Goal: Find contact information: Obtain details needed to contact an individual or organization

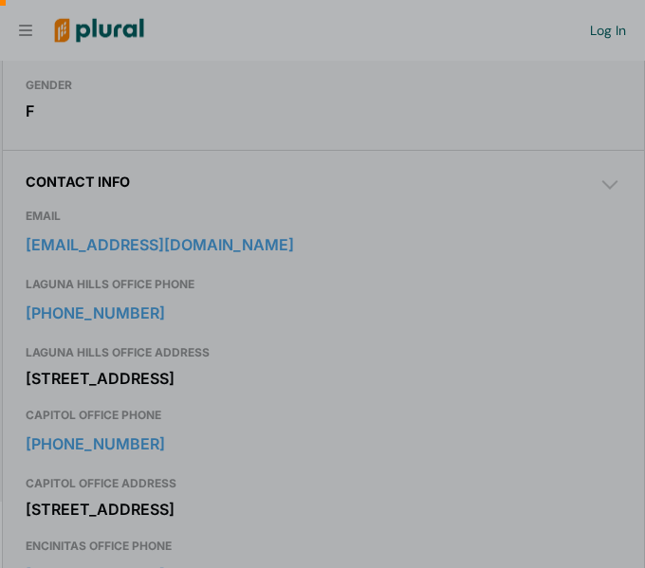
scroll to position [0, 19]
drag, startPoint x: 30, startPoint y: 429, endPoint x: 252, endPoint y: 462, distance: 224.1
click at [252, 462] on div at bounding box center [322, 450] width 645 height 236
drag, startPoint x: 197, startPoint y: 462, endPoint x: 63, endPoint y: 423, distance: 140.1
click at [63, 423] on div at bounding box center [322, 450] width 645 height 236
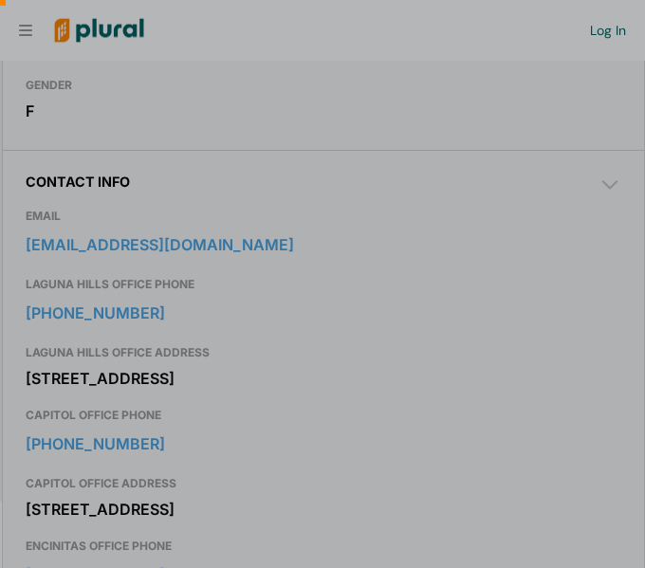
click at [311, 227] on div at bounding box center [322, 140] width 645 height 280
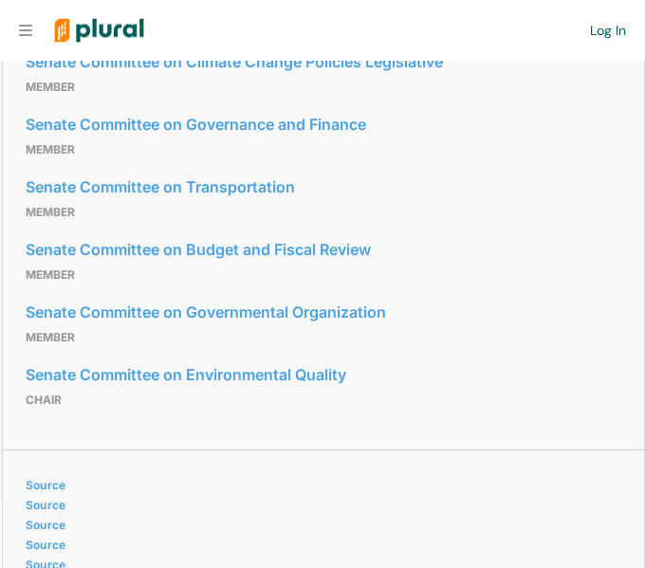
scroll to position [1287, 0]
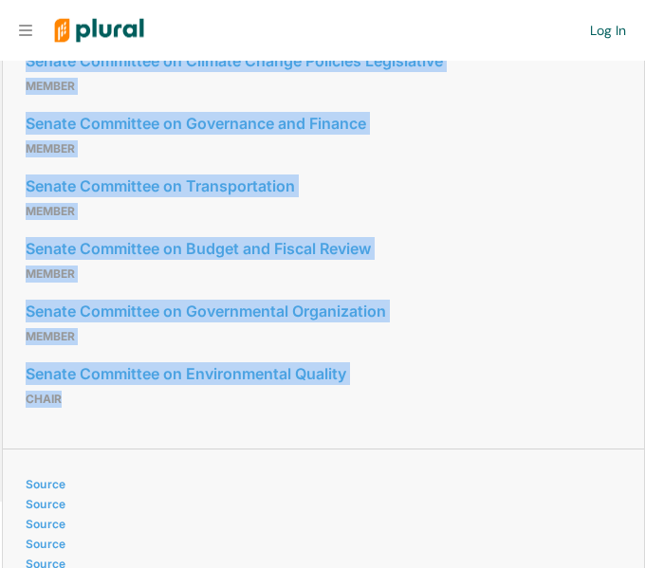
drag, startPoint x: 13, startPoint y: 178, endPoint x: 291, endPoint y: 525, distance: 444.4
click at [291, 448] on div "Committees Senate Committee on Climate Change Policies Legislative Member Senat…" at bounding box center [323, 220] width 641 height 458
copy div "Senate Committee on Climate Change Policies Legislative Member Senate Committee…"
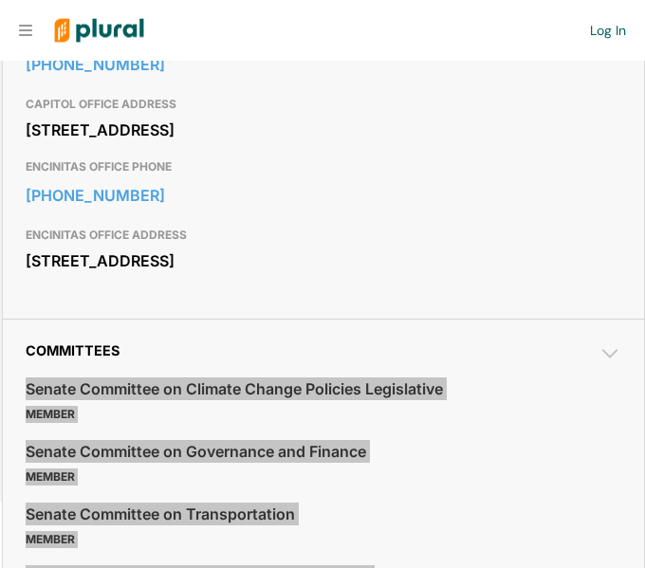
scroll to position [953, 0]
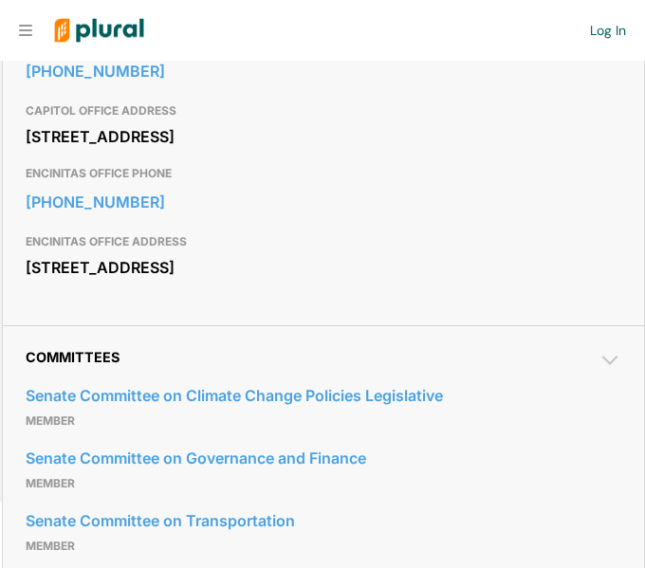
click at [163, 253] on h3 "ENCINITAS OFFICE ADDRESS" at bounding box center [323, 241] width 595 height 23
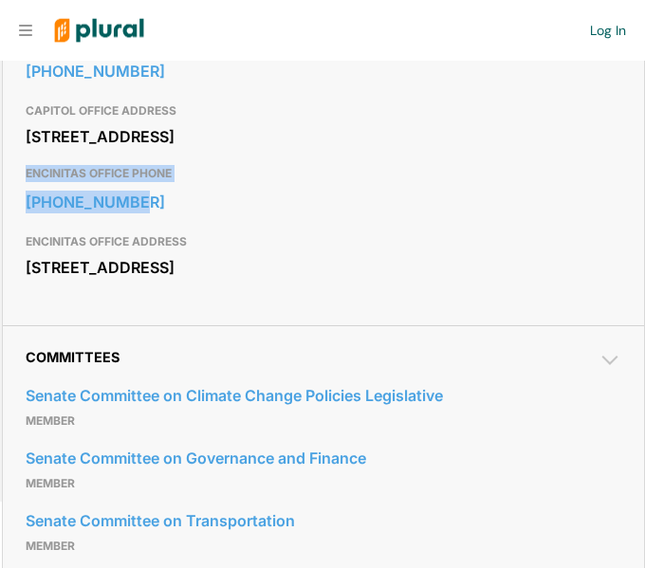
drag, startPoint x: 21, startPoint y: 286, endPoint x: 150, endPoint y: 320, distance: 133.3
click at [150, 320] on div "Contact Info EMAIL senator.blakespear@senate.ca.gov LAGUNA HILLS OFFICE PHONE 9…" at bounding box center [323, 51] width 641 height 548
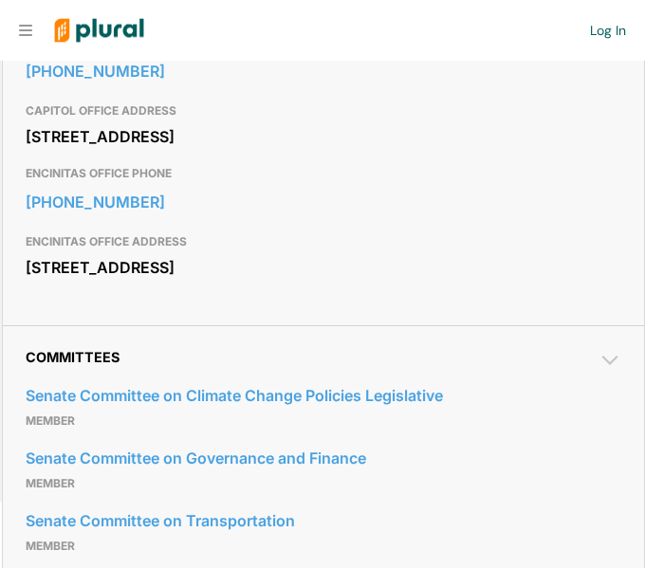
click at [143, 287] on div "ENCINITAS OFFICE ADDRESS 169 Saxony Road Suite 209 Encinitas, CA 92024" at bounding box center [323, 256] width 595 height 63
drag, startPoint x: 23, startPoint y: 343, endPoint x: 23, endPoint y: 298, distance: 45.5
click at [23, 298] on div "Contact Info EMAIL senator.blakespear@senate.ca.gov LAGUNA HILLS OFFICE PHONE 9…" at bounding box center [323, 51] width 641 height 548
copy link "[PHONE_NUMBER]"
drag, startPoint x: 21, startPoint y: 171, endPoint x: 17, endPoint y: 136, distance: 35.3
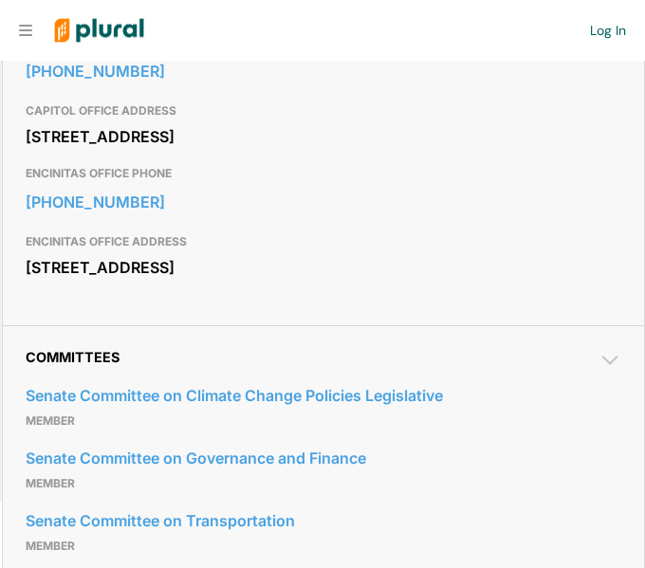
click at [17, 136] on div "Contact Info EMAIL senator.blakespear@senate.ca.gov LAGUNA HILLS OFFICE PHONE 9…" at bounding box center [323, 51] width 641 height 548
drag, startPoint x: 27, startPoint y: 176, endPoint x: 21, endPoint y: 152, distance: 25.5
click at [21, 152] on div "Contact Info EMAIL senator.blakespear@senate.ca.gov LAGUNA HILLS OFFICE PHONE 9…" at bounding box center [323, 51] width 641 height 548
copy link "[PHONE_NUMBER]"
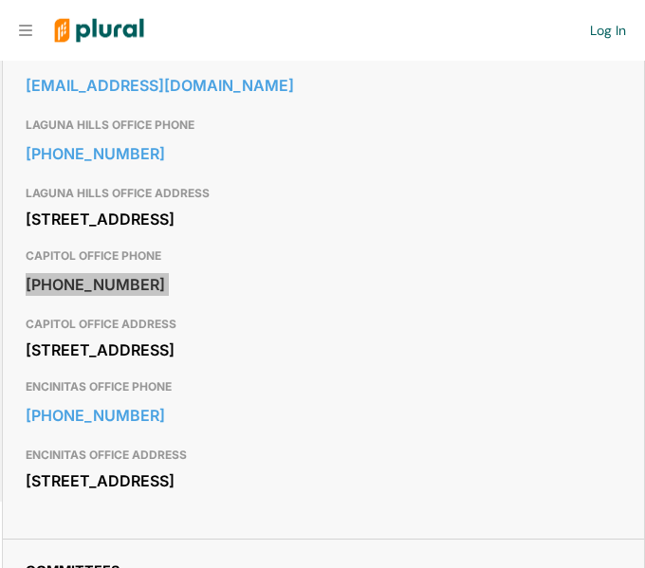
scroll to position [730, 0]
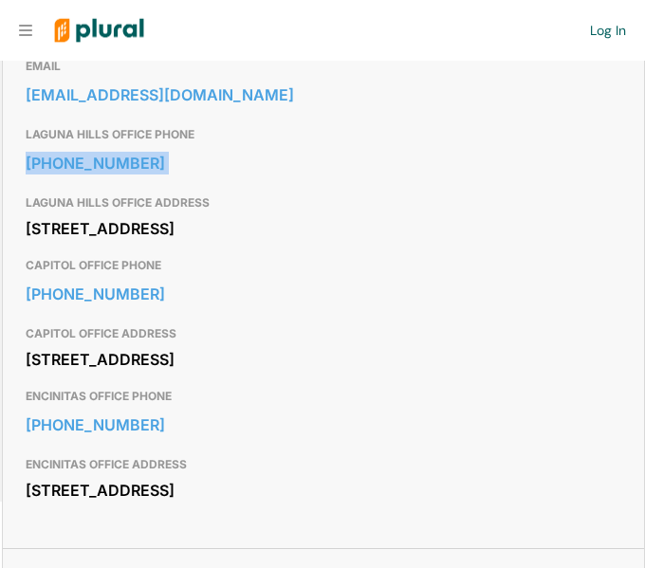
drag, startPoint x: 19, startPoint y: 254, endPoint x: 23, endPoint y: 214, distance: 40.0
click at [23, 214] on div "Contact Info EMAIL senator.blakespear@senate.ca.gov LAGUNA HILLS OFFICE PHONE 9…" at bounding box center [323, 274] width 641 height 548
copy link "[PHONE_NUMBER]"
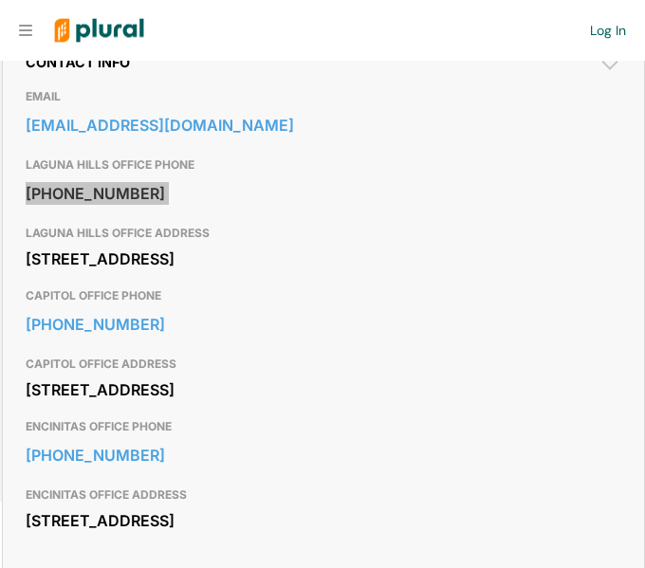
scroll to position [705, 0]
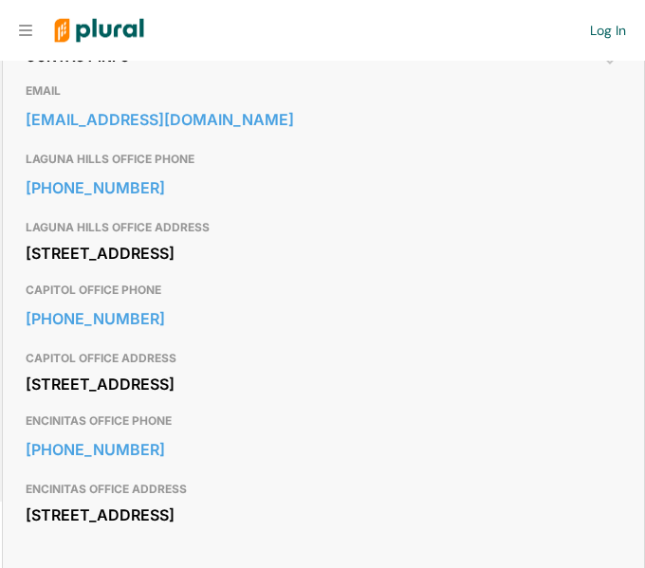
click at [173, 123] on div "EMAIL senator.blakespear@senate.ca.gov LAGUNA HILLS OFFICE PHONE 949-598-5850 L…" at bounding box center [323, 306] width 595 height 485
drag, startPoint x: 12, startPoint y: 154, endPoint x: 302, endPoint y: 191, distance: 292.4
click at [302, 191] on div "Contact Info EMAIL senator.blakespear@senate.ca.gov LAGUNA HILLS OFFICE PHONE 9…" at bounding box center [323, 299] width 641 height 548
copy div "EMAIL senator.blakespear@senate.ca.gov"
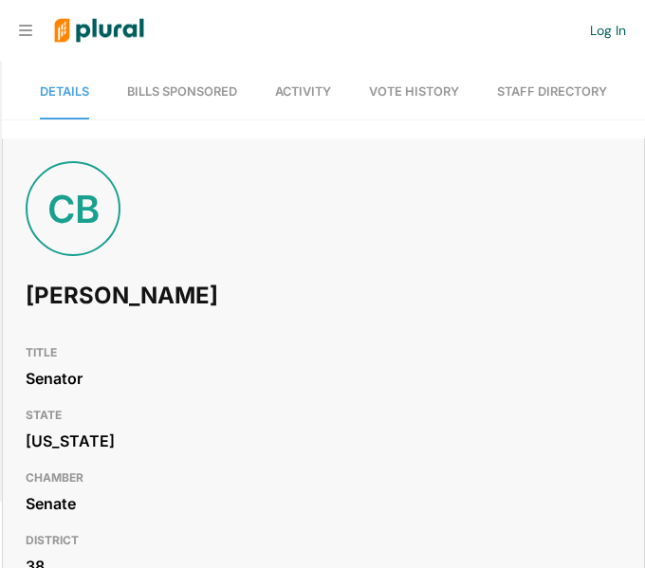
click at [209, 235] on div "CB Catherine Blakespear" at bounding box center [323, 248] width 641 height 174
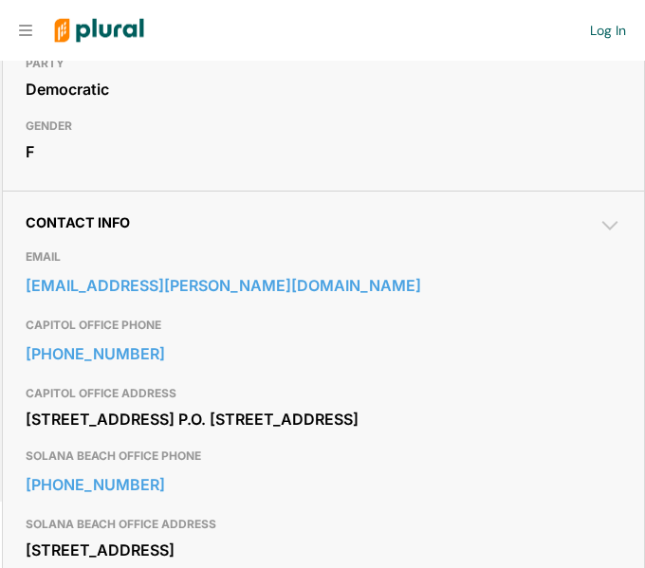
scroll to position [541, 0]
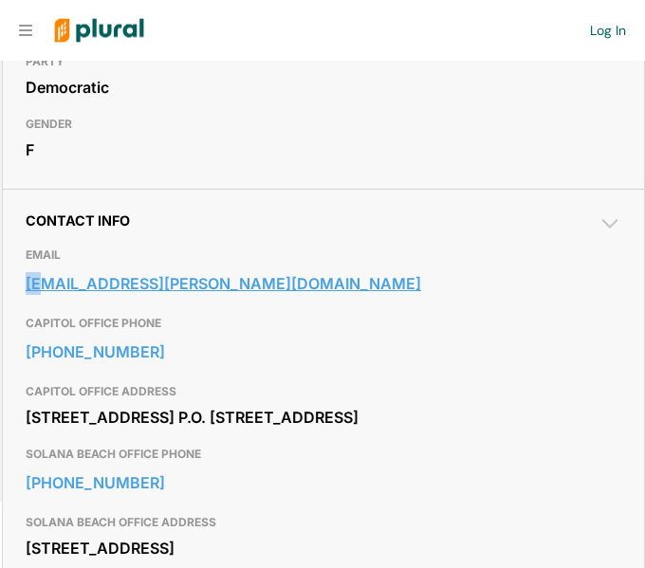
drag, startPoint x: 20, startPoint y: 325, endPoint x: 39, endPoint y: 348, distance: 29.6
click at [39, 348] on div "Contact Info EMAIL [EMAIL_ADDRESS][PERSON_NAME][DOMAIN_NAME] CAPITOL OFFICE PHO…" at bounding box center [323, 397] width 641 height 417
click at [37, 362] on div "CAPITOL OFFICE PHONE 916-319-2077" at bounding box center [323, 340] width 595 height 68
drag, startPoint x: 37, startPoint y: 362, endPoint x: 22, endPoint y: 337, distance: 28.9
click at [22, 337] on div "Contact Info EMAIL assemblymember.boerner@assembly.ca.gov CAPITOL OFFICE PHONE …" at bounding box center [323, 397] width 641 height 417
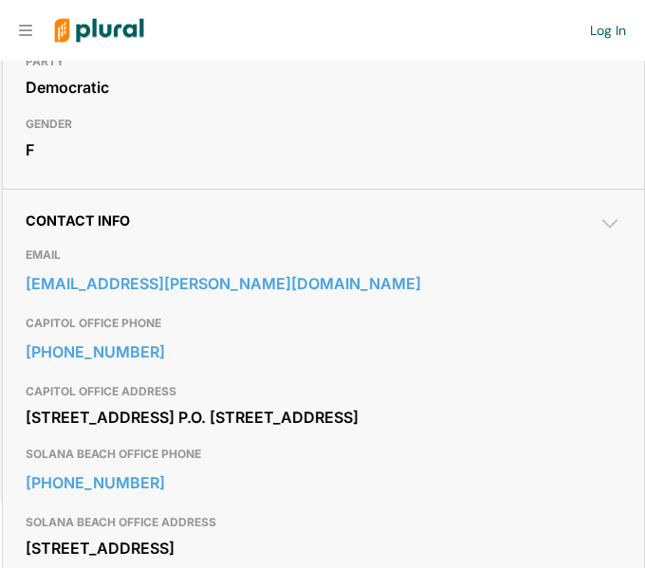
click at [21, 378] on div "Contact Info EMAIL assemblymember.boerner@assembly.ca.gov CAPITOL OFFICE PHONE …" at bounding box center [323, 397] width 641 height 417
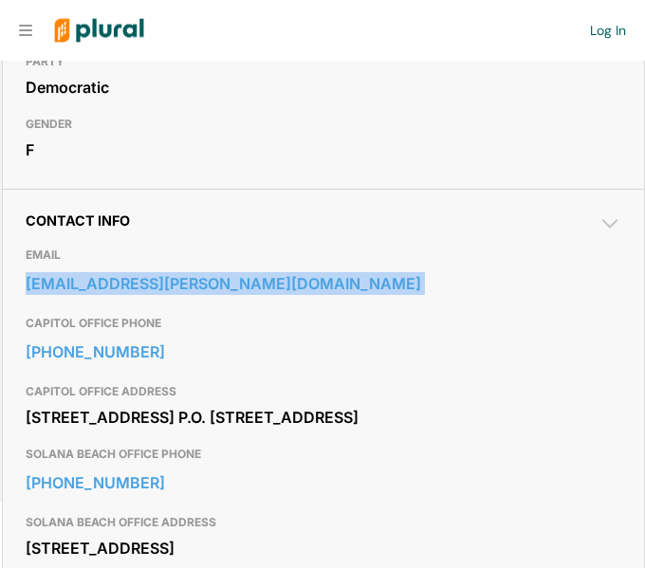
drag, startPoint x: 21, startPoint y: 374, endPoint x: 10, endPoint y: 334, distance: 42.1
click at [10, 334] on div "Contact Info EMAIL assemblymember.boerner@assembly.ca.gov CAPITOL OFFICE PHONE …" at bounding box center [323, 397] width 641 height 417
copy link "assemblymember.boerner@assembly.ca.gov"
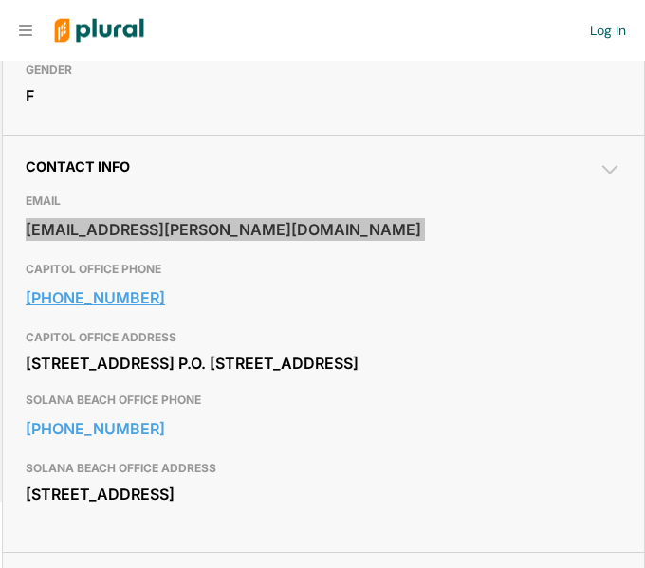
scroll to position [596, 0]
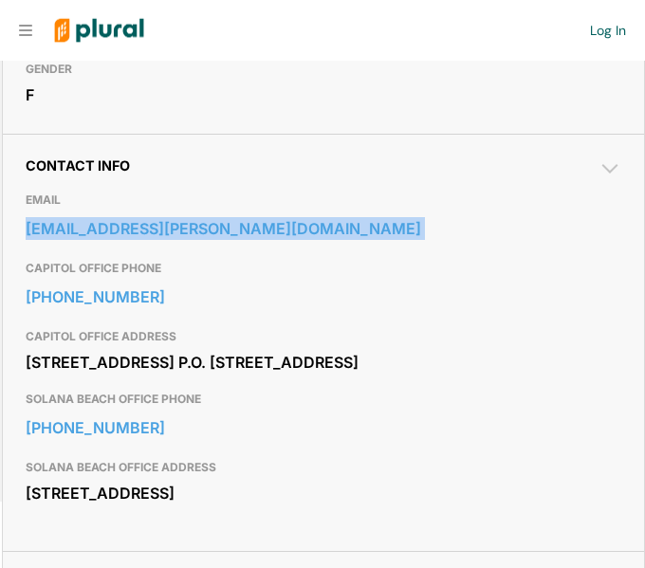
drag, startPoint x: 24, startPoint y: 418, endPoint x: 223, endPoint y: 442, distance: 200.4
click at [223, 442] on div "Contact Info EMAIL assemblymember.boerner@assembly.ca.gov CAPITOL OFFICE PHONE …" at bounding box center [323, 342] width 641 height 417
copy div "1021 O St. P.O. Box 942849 Sacramento, CA 94249"
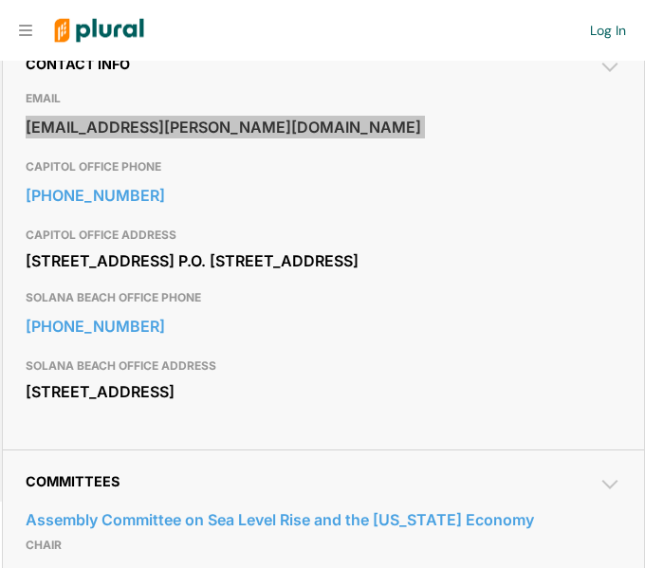
scroll to position [710, 0]
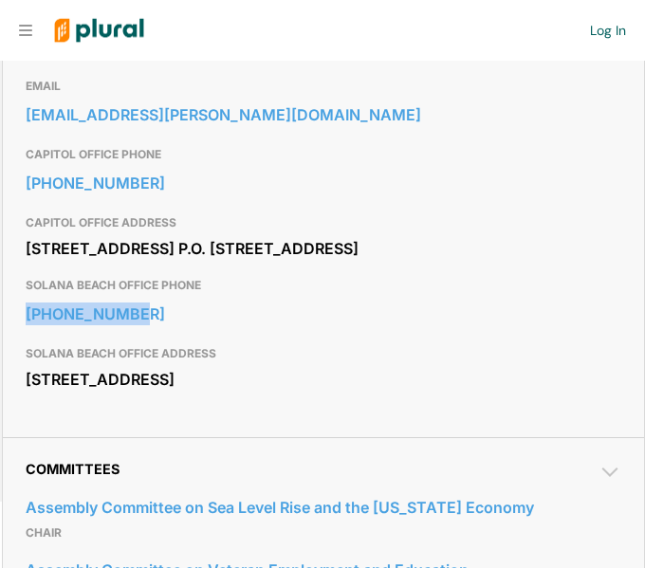
drag, startPoint x: 144, startPoint y: 415, endPoint x: 21, endPoint y: 383, distance: 127.4
click at [21, 383] on div "Contact Info EMAIL assemblymember.boerner@assembly.ca.gov CAPITOL OFFICE PHONE …" at bounding box center [323, 228] width 641 height 417
copy link "858-481-7704"
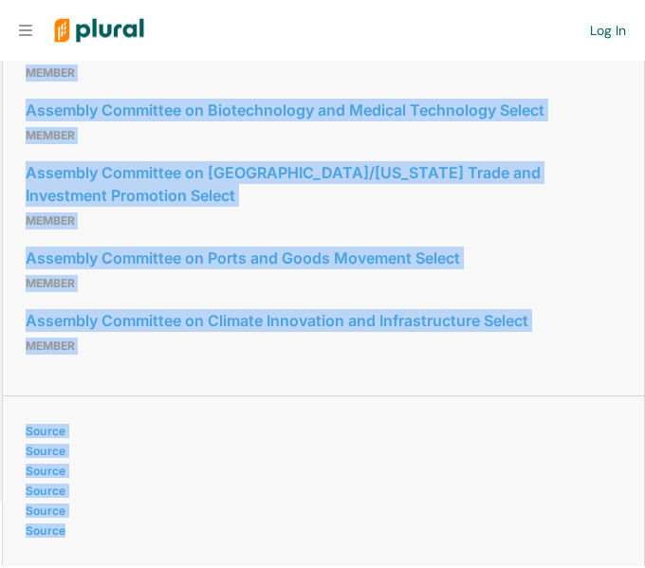
scroll to position [2074, 0]
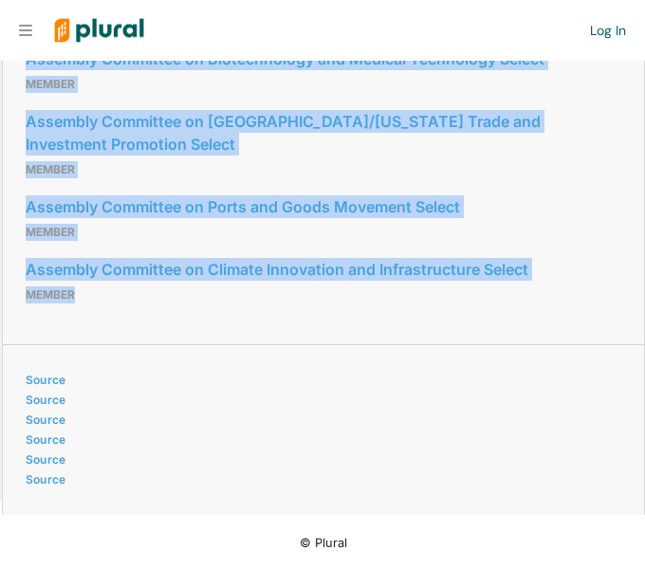
drag, startPoint x: 24, startPoint y: 174, endPoint x: 186, endPoint y: 284, distance: 195.8
copy div "Assembly Committee on Sea Level Rise and the California Economy Chair Assembly …"
